Goal: Find specific page/section: Find specific page/section

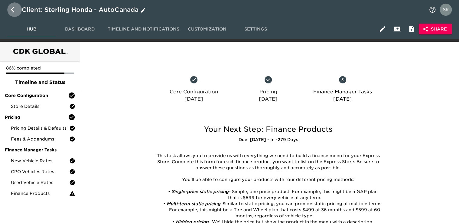
click at [14, 13] on icon "button" at bounding box center [14, 9] width 7 height 7
select select "10"
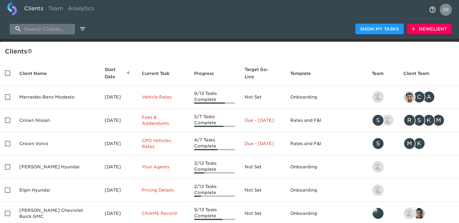
click at [39, 31] on input "search" at bounding box center [42, 29] width 65 height 11
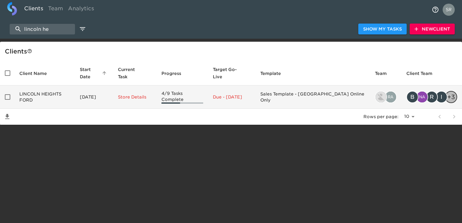
type input "lincoln he"
click at [49, 88] on td "LINCOLN HEIGHTS FORD" at bounding box center [45, 97] width 61 height 23
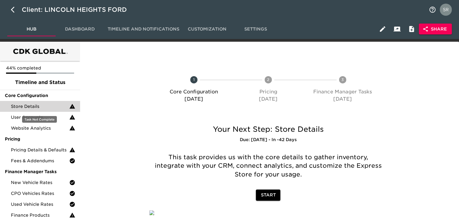
click at [23, 109] on span "Store Details" at bounding box center [40, 107] width 58 height 6
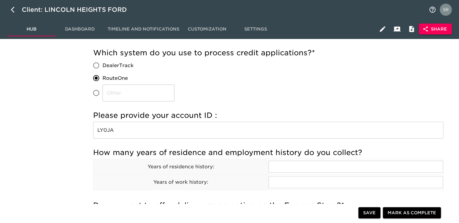
scroll to position [611, 0]
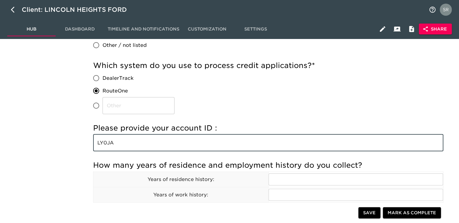
click at [155, 143] on input "LY0JA" at bounding box center [268, 143] width 350 height 17
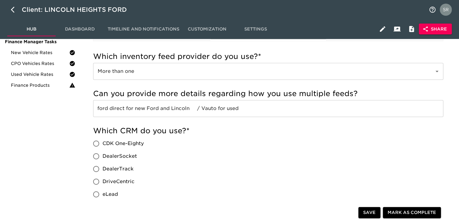
scroll to position [104, 0]
